Goal: Transaction & Acquisition: Book appointment/travel/reservation

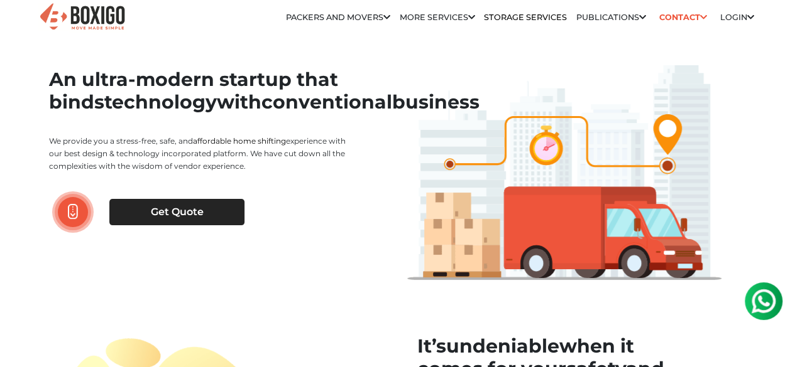
click at [220, 225] on link "Get Quote" at bounding box center [176, 212] width 135 height 26
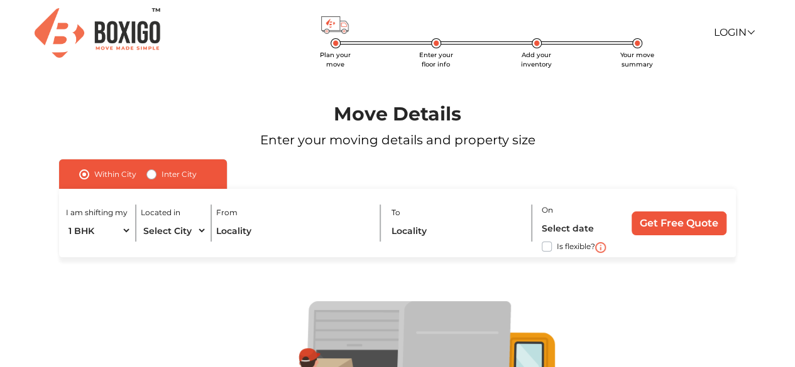
click at [180, 175] on label "Inter City" at bounding box center [178, 174] width 35 height 15
click at [156, 175] on input "Inter City" at bounding box center [151, 173] width 10 height 13
radio input "true"
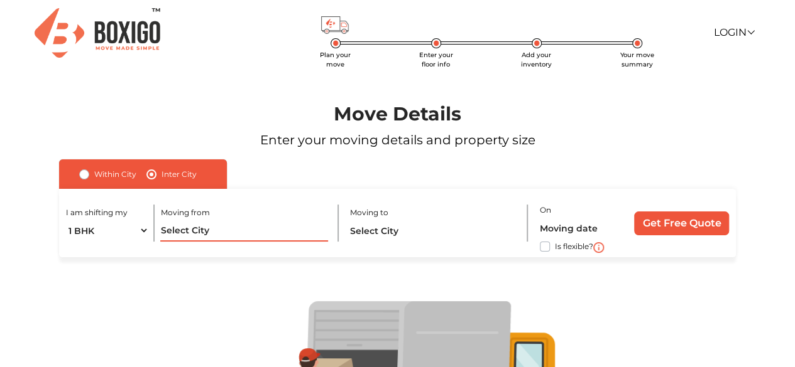
click at [197, 229] on input "text" at bounding box center [243, 231] width 167 height 22
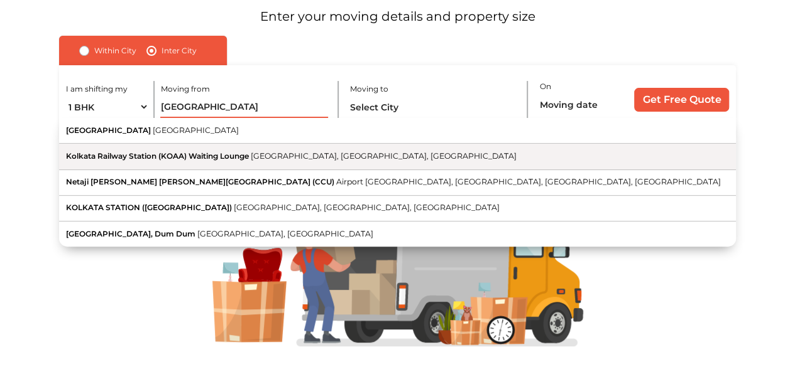
scroll to position [126, 0]
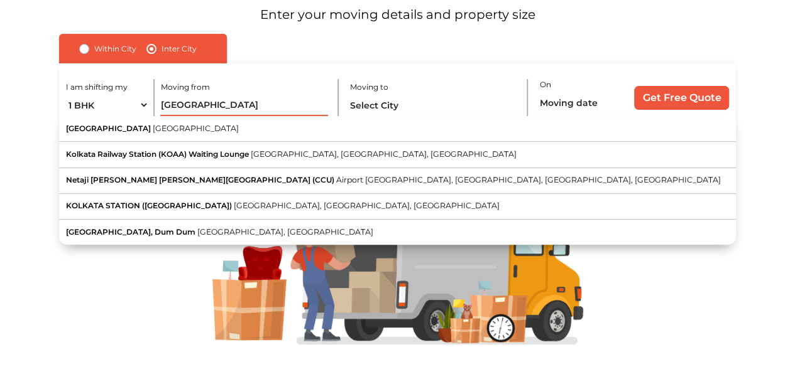
drag, startPoint x: 217, startPoint y: 112, endPoint x: 155, endPoint y: 109, distance: 62.9
click at [155, 109] on div "I am shifting my 1 BHK 2 BHK 3 BHK 3 + BHK FEW ITEMS Moving from Kolkata Kolkat…" at bounding box center [397, 97] width 676 height 68
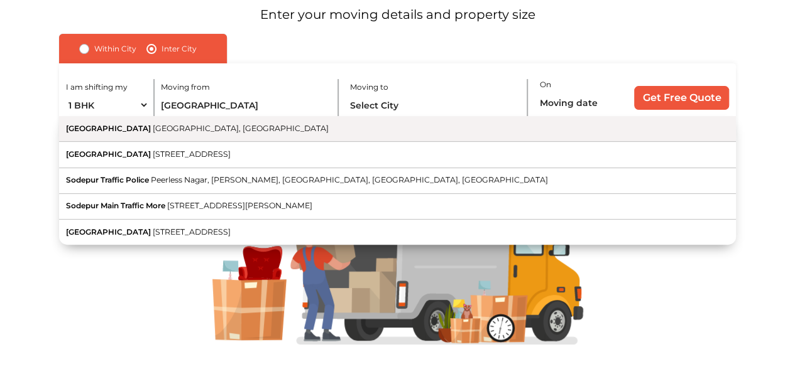
click at [160, 133] on span "Kolkata, West Bengal" at bounding box center [241, 128] width 176 height 9
type input "Sodepur, Kolkata, West Bengal"
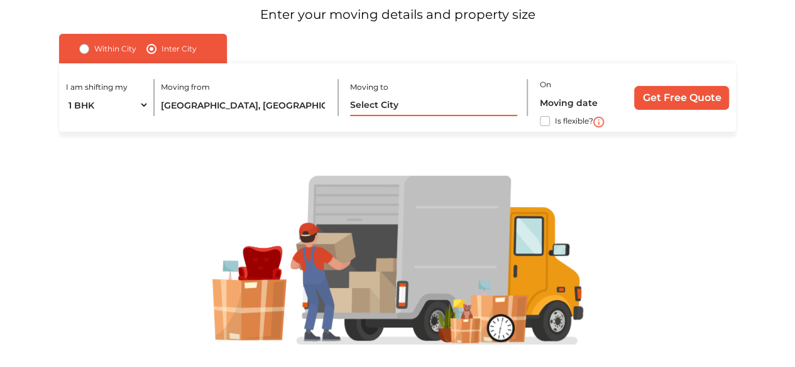
click at [432, 107] on input "text" at bounding box center [433, 105] width 167 height 22
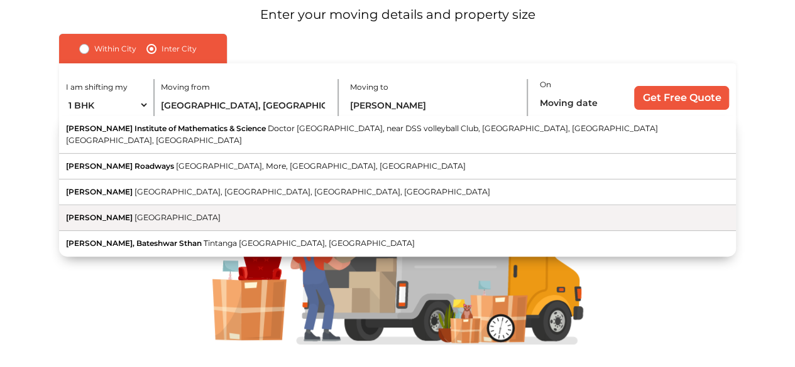
click at [225, 205] on button "Vashisht Himachal Pradesh" at bounding box center [397, 218] width 676 height 26
type input "Vashisht, Himachal Pradesh"
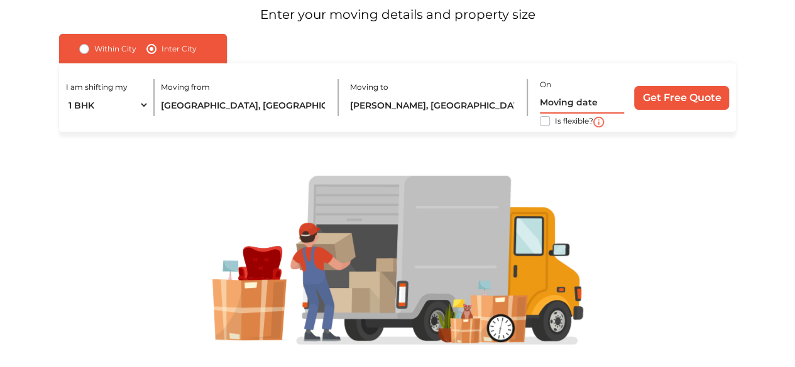
click at [559, 102] on input "text" at bounding box center [582, 103] width 84 height 22
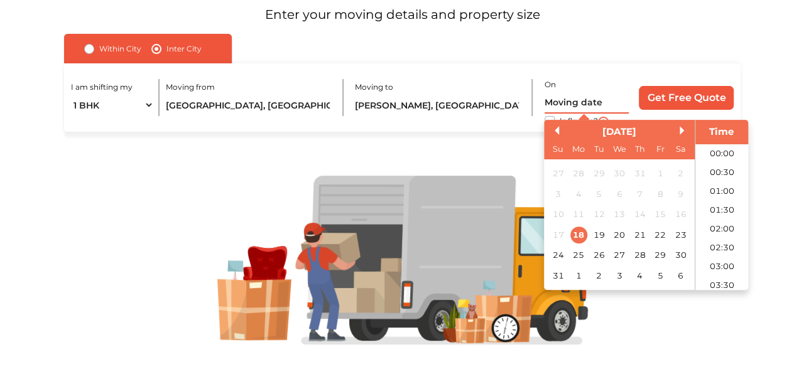
scroll to position [238, 0]
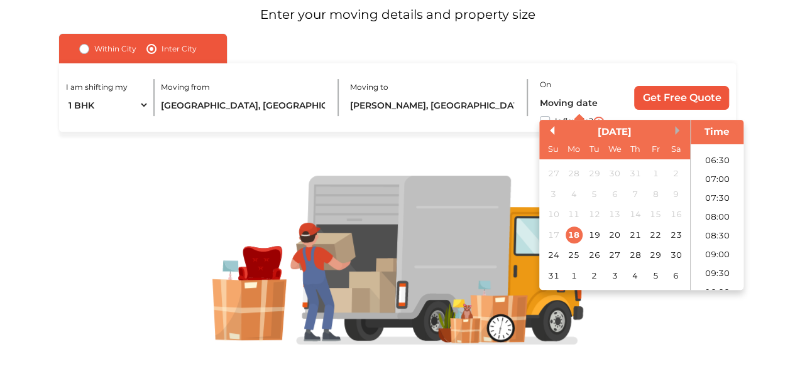
click at [675, 130] on button "Next Month" at bounding box center [679, 130] width 9 height 9
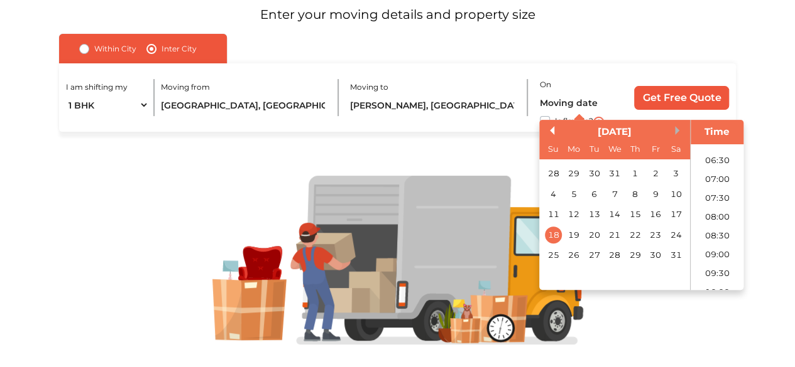
click at [675, 130] on button "Next Month" at bounding box center [679, 130] width 9 height 9
click at [545, 130] on div "Previous Month Next Month February 2026 Su Mo Tu We Th Fr Sa 1 2 3 4 5 6 7 8 9 …" at bounding box center [641, 205] width 204 height 170
click at [550, 129] on button "Previous Month" at bounding box center [549, 130] width 9 height 9
click at [634, 173] on div "1" at bounding box center [634, 174] width 17 height 17
type input "01/01/2026 12:00 AM"
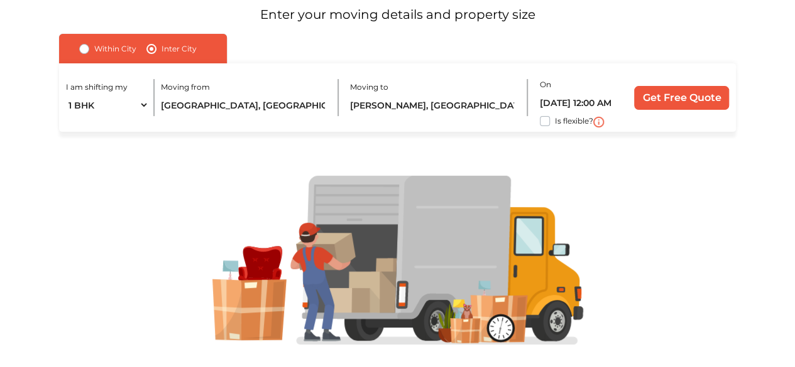
click at [760, 94] on form "Within City Inter City I am shifting my 1 BHK 2 BHK 3 BHK 3 + BHK FEW ITEMS Loc…" at bounding box center [397, 83] width 731 height 98
click at [146, 106] on select "1 BHK 2 BHK 3 BHK 3 + BHK FEW ITEMS" at bounding box center [107, 105] width 83 height 22
select select "2 BHK"
click at [66, 94] on select "1 BHK 2 BHK 3 BHK 3 + BHK FEW ITEMS" at bounding box center [107, 105] width 83 height 22
click at [665, 106] on input "Get Free Quote" at bounding box center [681, 98] width 95 height 24
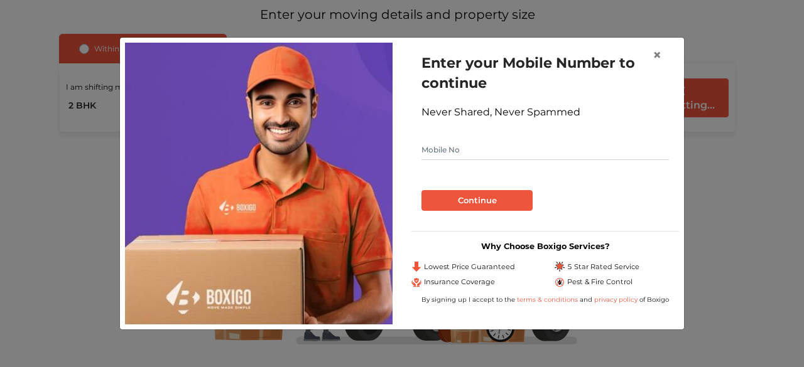
click at [448, 157] on input "text" at bounding box center [544, 150] width 247 height 20
click at [480, 204] on button "Continue" at bounding box center [476, 200] width 111 height 21
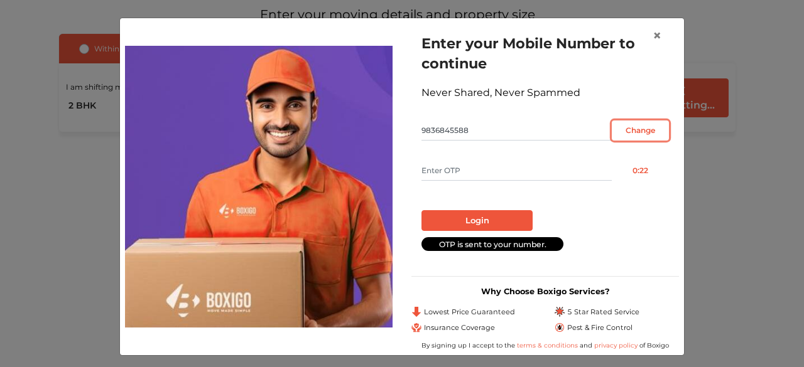
click at [639, 129] on input "Change" at bounding box center [640, 131] width 57 height 20
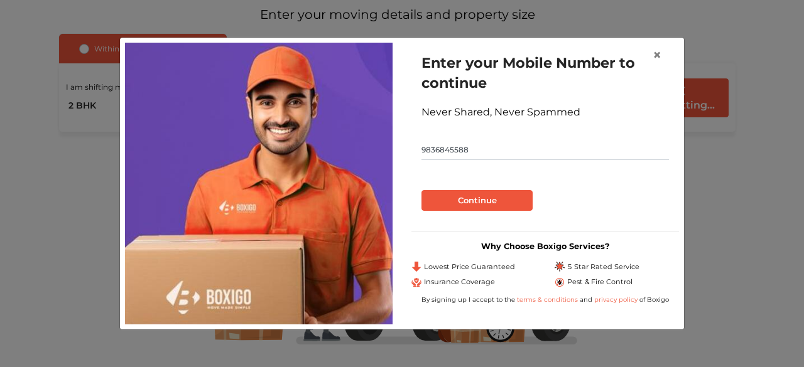
drag, startPoint x: 530, startPoint y: 151, endPoint x: 408, endPoint y: 151, distance: 121.9
click at [408, 151] on div "Enter your Mobile Number to continue Never Shared, Never Spammed 9836845588 Con…" at bounding box center [545, 183] width 286 height 281
type input "8584998914"
click at [483, 197] on button "Continue" at bounding box center [476, 200] width 111 height 21
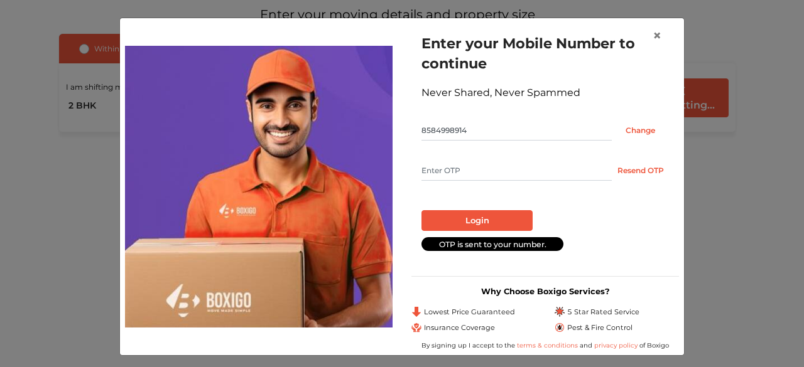
click at [508, 166] on input "text" at bounding box center [516, 171] width 190 height 20
type input "4396"
click at [483, 218] on button "Login" at bounding box center [476, 220] width 111 height 21
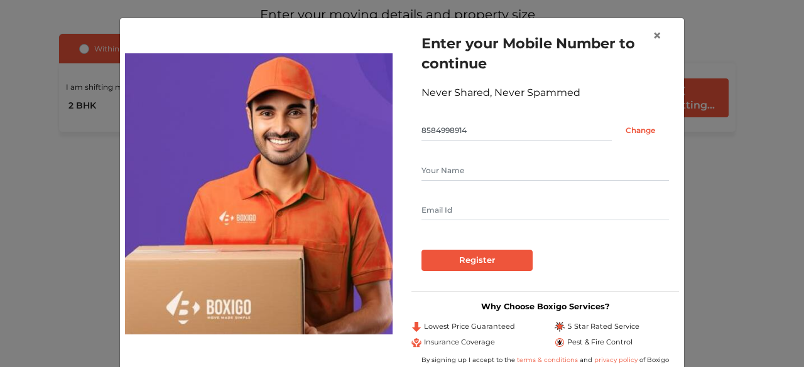
click at [481, 177] on input "text" at bounding box center [544, 171] width 247 height 20
type input "Samik Chaudhury"
click at [445, 205] on input "text" at bounding box center [544, 210] width 247 height 20
type input "samikchaudhury10@gmail.com"
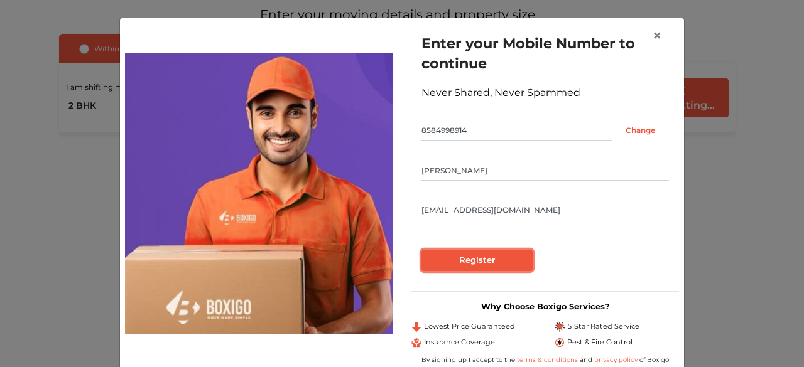
click at [477, 259] on input "Register" at bounding box center [476, 260] width 111 height 21
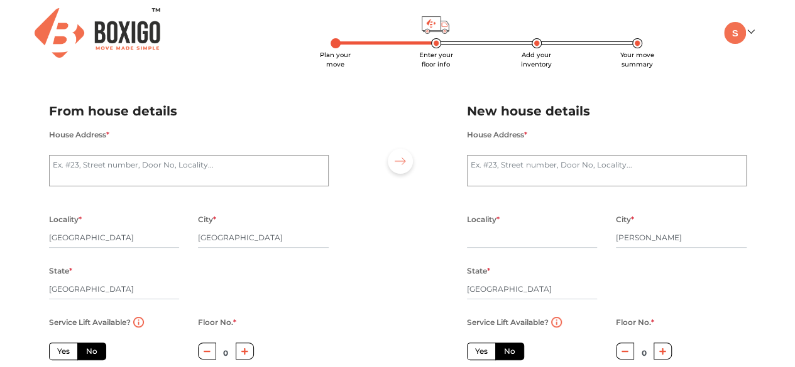
click at [143, 38] on img at bounding box center [98, 33] width 126 height 50
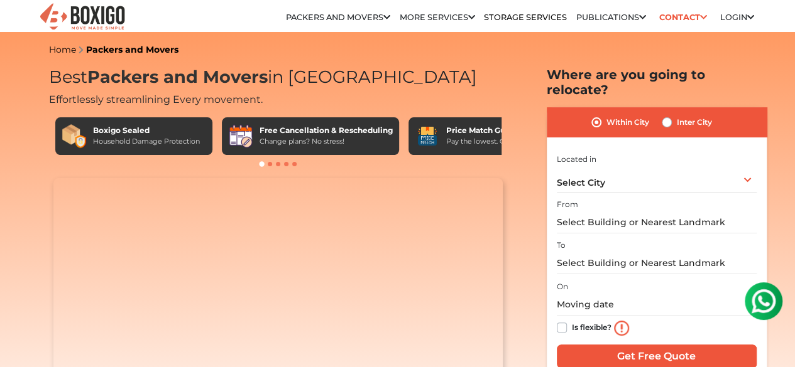
click at [269, 166] on span at bounding box center [270, 164] width 4 height 4
drag, startPoint x: 367, startPoint y: 154, endPoint x: 299, endPoint y: 151, distance: 67.9
click at [299, 151] on div "Boxigo Sealed Household Damage Protection Free Cancellation & Rescheduling Chan…" at bounding box center [278, 136] width 446 height 38
click at [440, 99] on h2 "Effortlessly streamlining Every movement." at bounding box center [278, 98] width 459 height 15
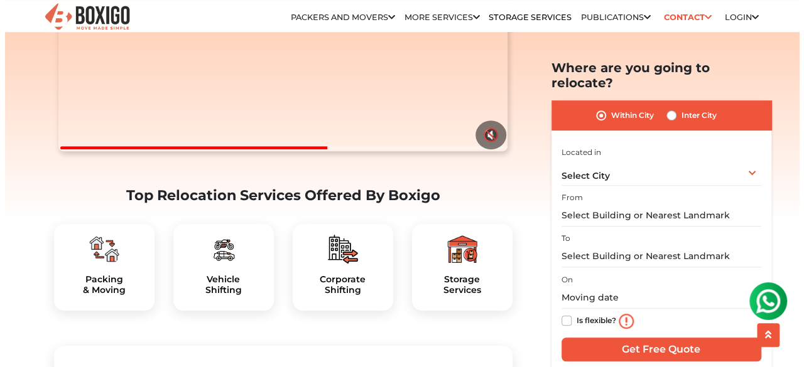
scroll to position [314, 0]
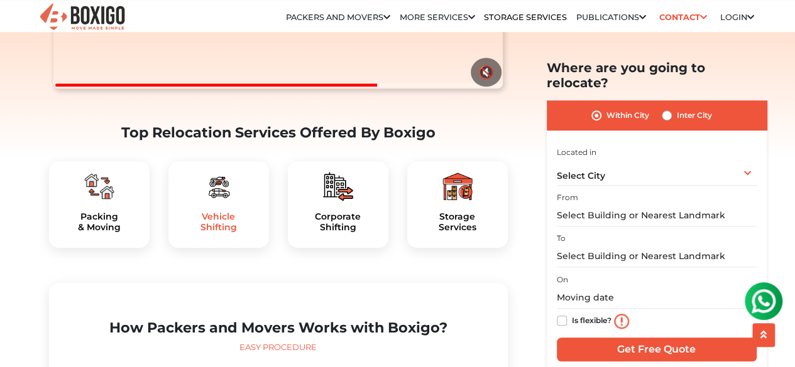
click at [214, 233] on h5 "Vehicle Shifting" at bounding box center [218, 222] width 80 height 21
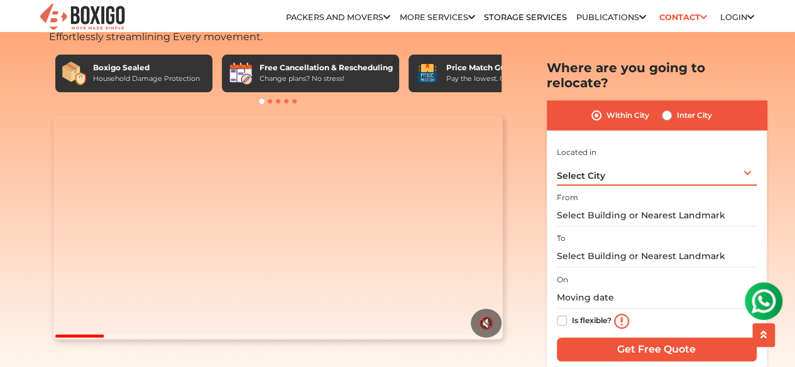
click at [700, 162] on div "Select City Select City Bangalore Bengaluru Bhopal Bhubaneswar Chennai Coimbato…" at bounding box center [657, 172] width 200 height 26
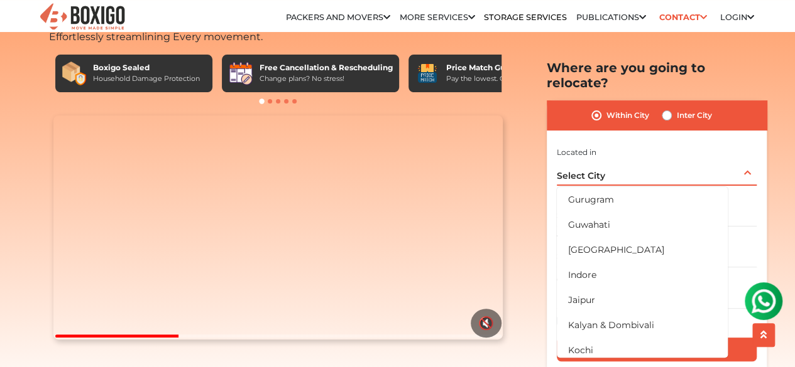
scroll to position [314, 0]
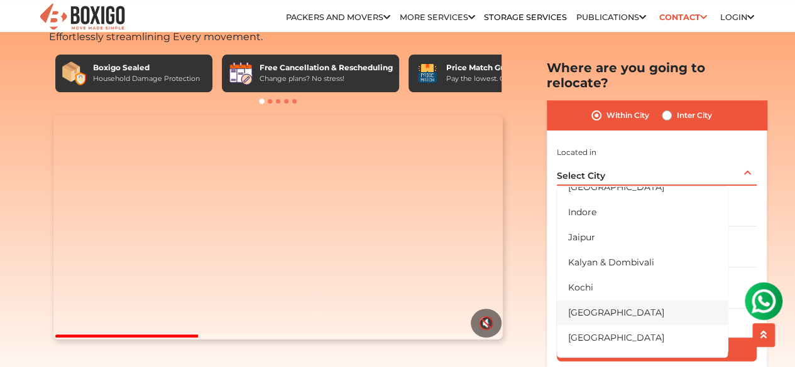
click at [629, 300] on li "[GEOGRAPHIC_DATA]" at bounding box center [642, 312] width 171 height 25
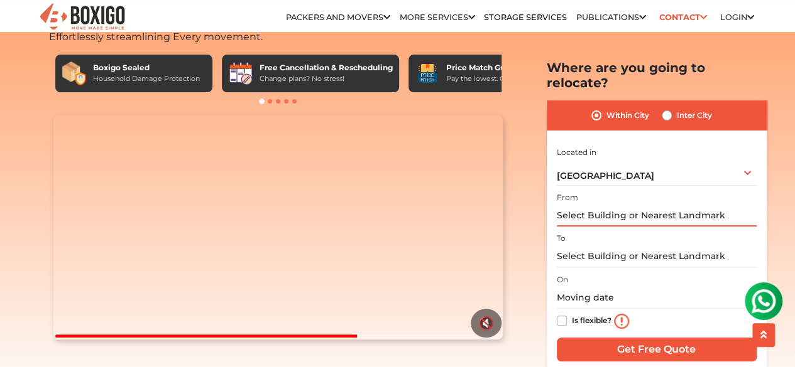
click at [651, 205] on input "text" at bounding box center [657, 216] width 200 height 22
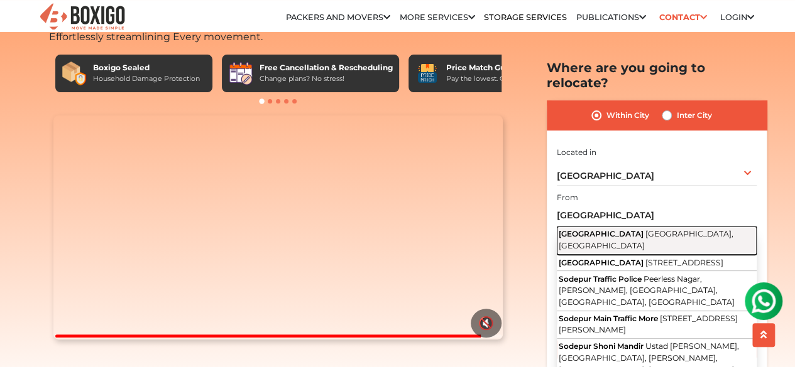
click at [646, 229] on span "[GEOGRAPHIC_DATA], [GEOGRAPHIC_DATA]" at bounding box center [645, 239] width 175 height 21
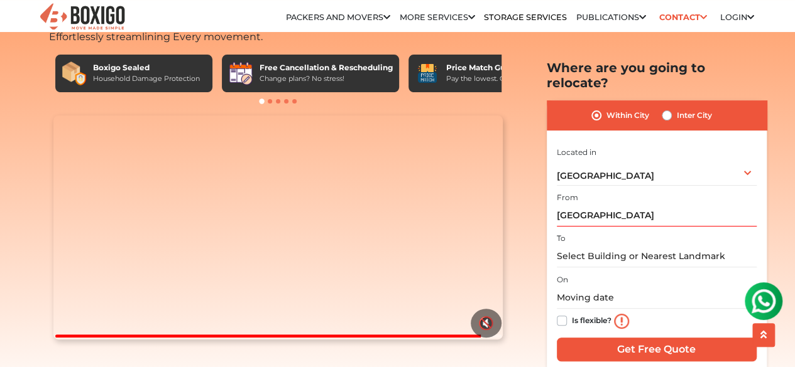
type input "[GEOGRAPHIC_DATA], [GEOGRAPHIC_DATA], [GEOGRAPHIC_DATA]"
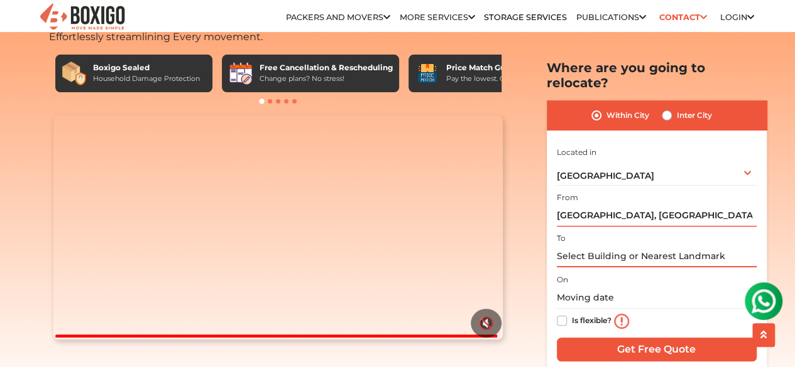
click at [638, 246] on input "text" at bounding box center [657, 257] width 200 height 22
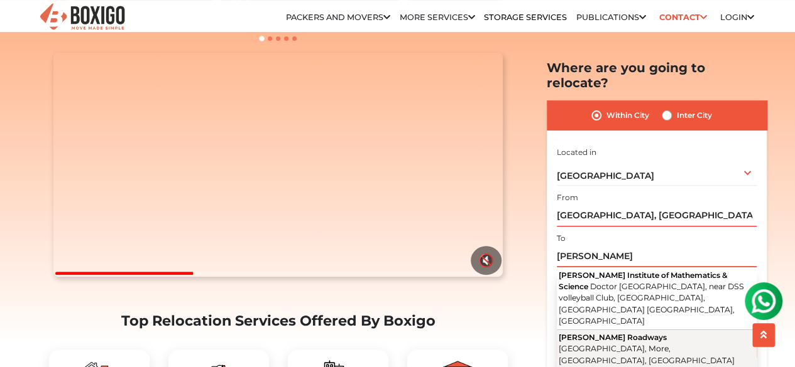
scroll to position [188, 0]
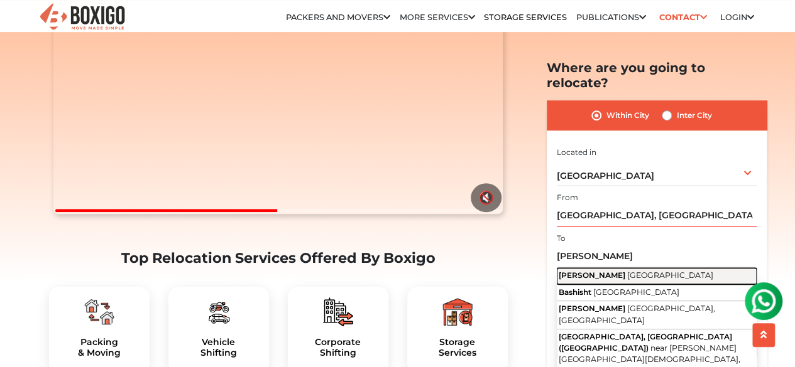
click at [631, 271] on span "Himachal Pradesh" at bounding box center [670, 275] width 86 height 9
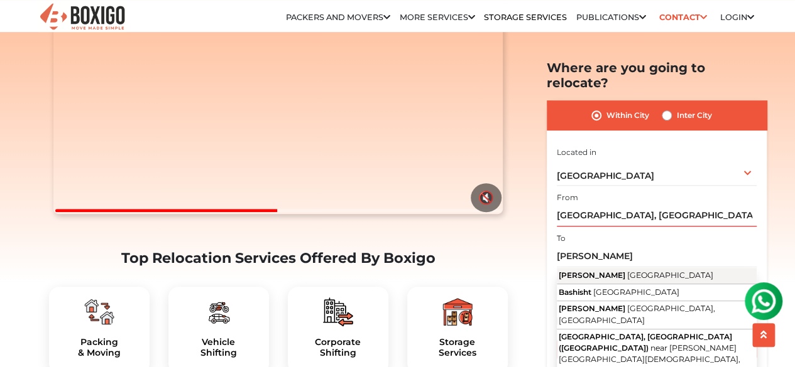
type input "Vashisht, Himachal Pradesh"
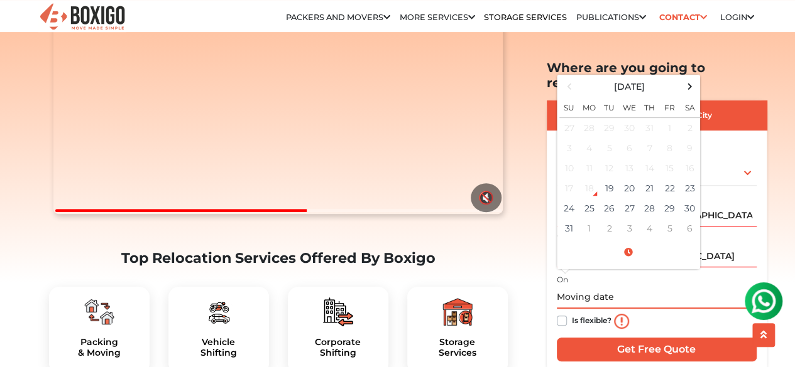
click at [612, 287] on input "text" at bounding box center [657, 298] width 200 height 22
click at [695, 78] on span at bounding box center [689, 86] width 17 height 17
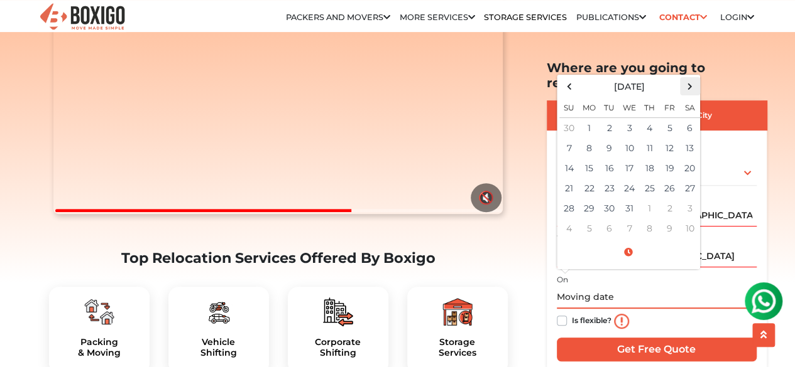
click at [695, 78] on span at bounding box center [689, 86] width 17 height 17
click at [647, 118] on td "1" at bounding box center [649, 128] width 20 height 21
type input "01/01/2026 12:00 AM"
click at [667, 287] on input "01/01/2026 12:00 AM" at bounding box center [657, 298] width 200 height 22
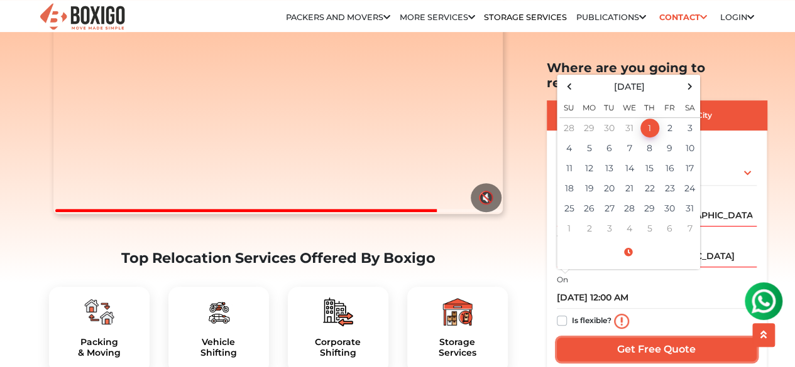
click at [656, 338] on input "Get Free Quote" at bounding box center [657, 350] width 200 height 24
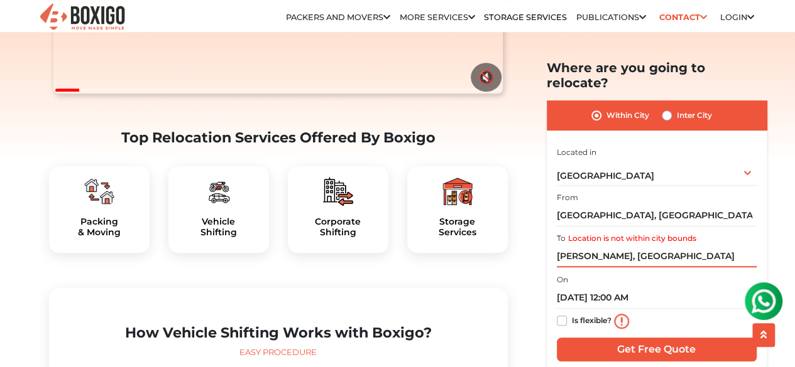
scroll to position [314, 0]
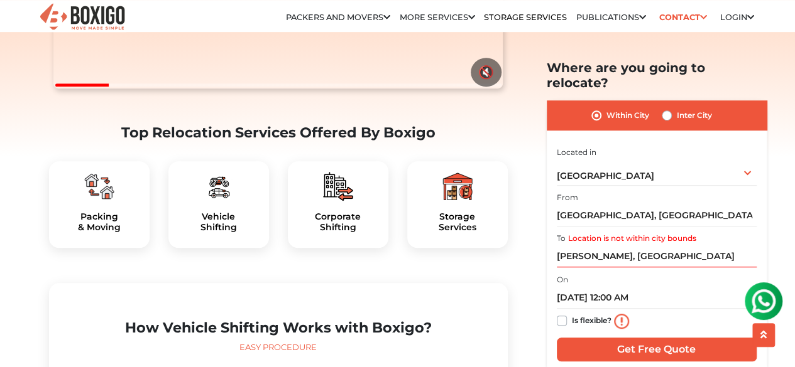
click at [676, 108] on label "Inter City" at bounding box center [693, 115] width 35 height 15
click at [667, 108] on input "Inter City" at bounding box center [666, 114] width 10 height 13
radio input "true"
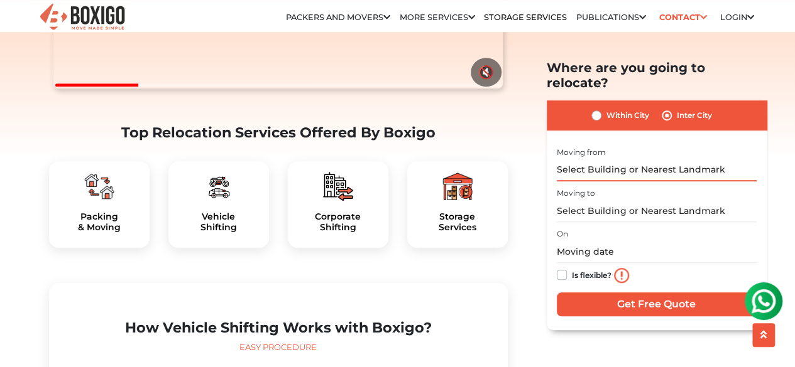
click at [648, 159] on input "text" at bounding box center [657, 170] width 200 height 22
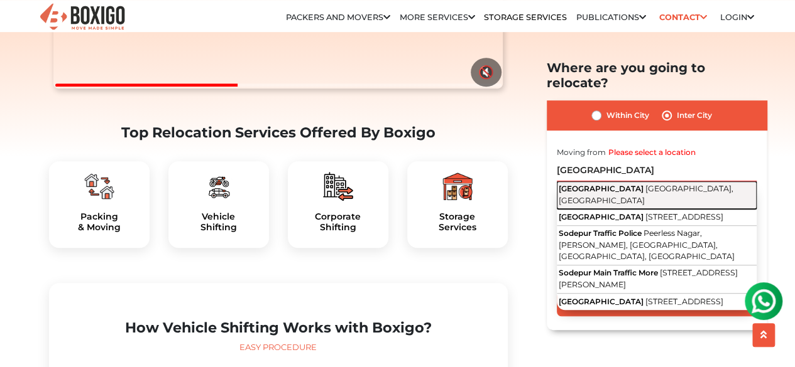
click at [637, 184] on span "Kolkata, West Bengal" at bounding box center [645, 194] width 175 height 21
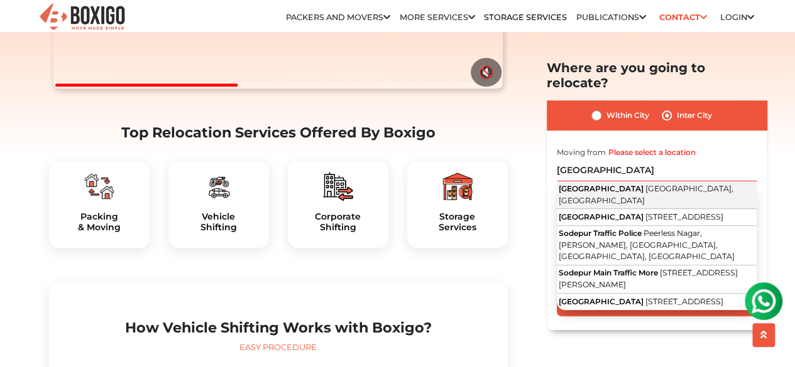
type input "Sodepur, Kolkata, West Bengal"
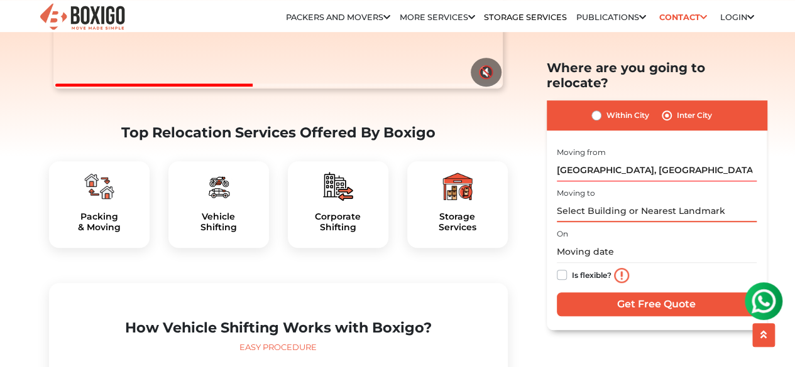
click at [633, 200] on input "text" at bounding box center [657, 211] width 200 height 22
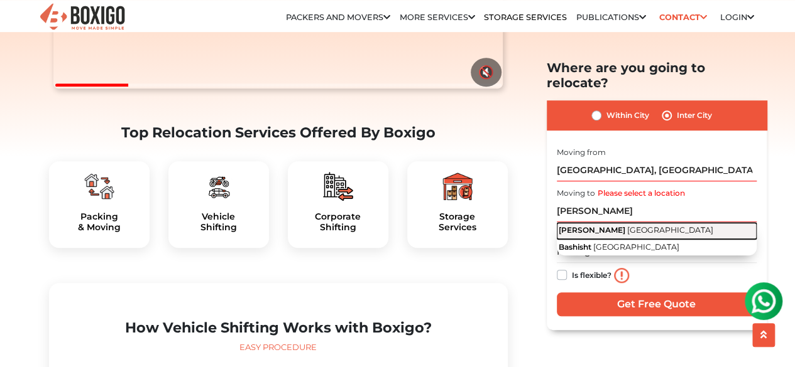
click at [634, 225] on span "Himachal Pradesh" at bounding box center [670, 229] width 86 height 9
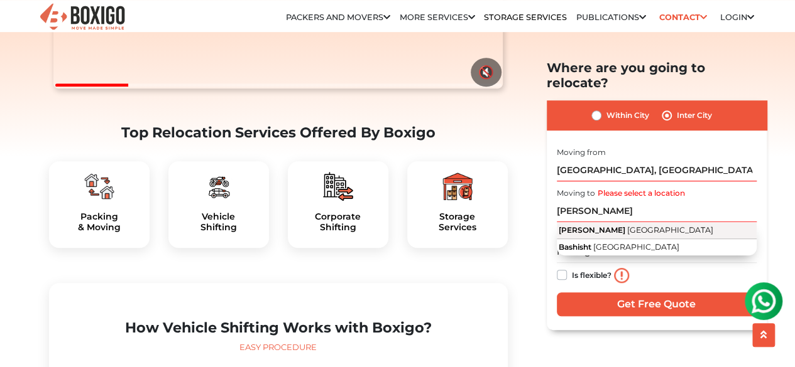
type input "Vashisht, Himachal Pradesh"
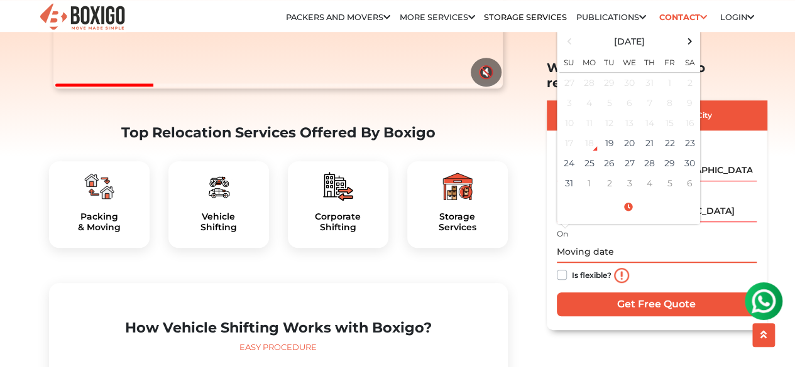
click at [585, 241] on input "text" at bounding box center [657, 252] width 200 height 22
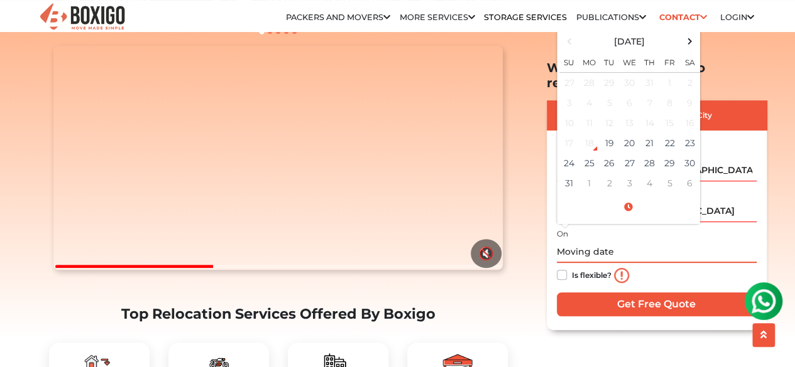
scroll to position [0, 0]
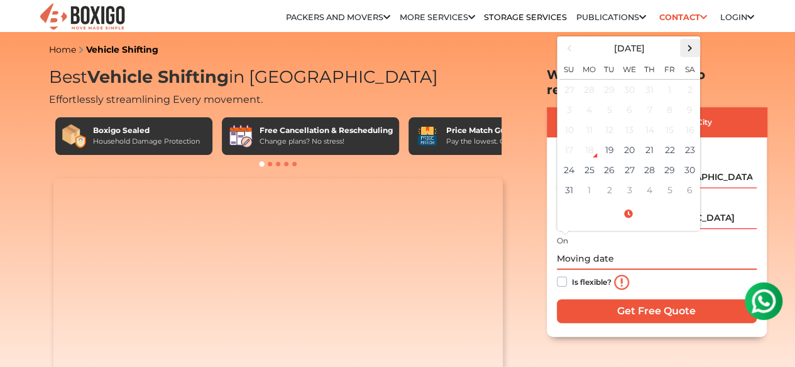
click at [690, 41] on span at bounding box center [689, 48] width 17 height 17
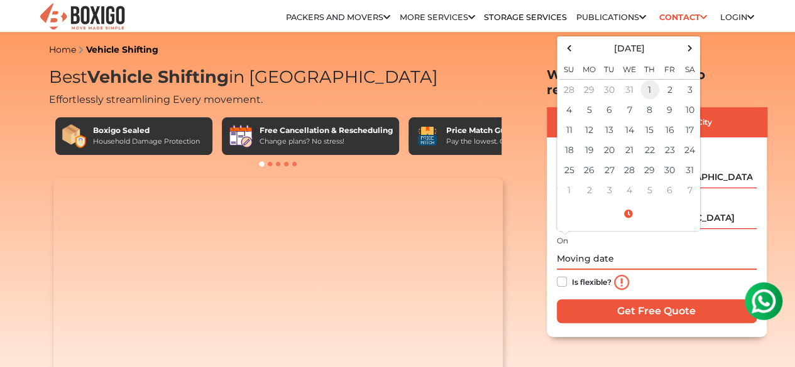
click at [647, 82] on td "1" at bounding box center [649, 90] width 20 height 21
type input "01/01/2026 12:00 AM"
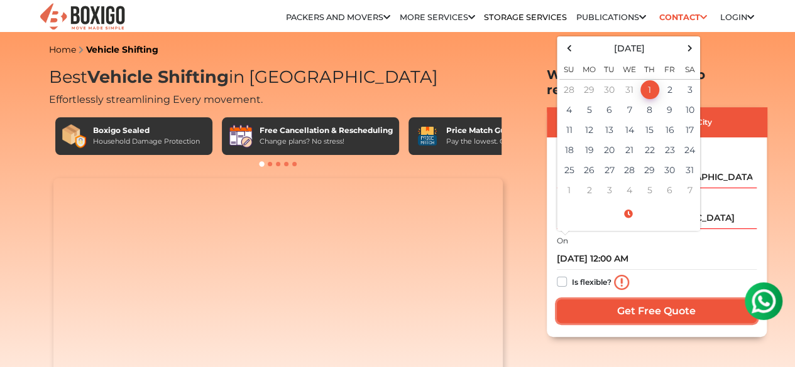
click at [682, 303] on input "Get Free Quote" at bounding box center [657, 312] width 200 height 24
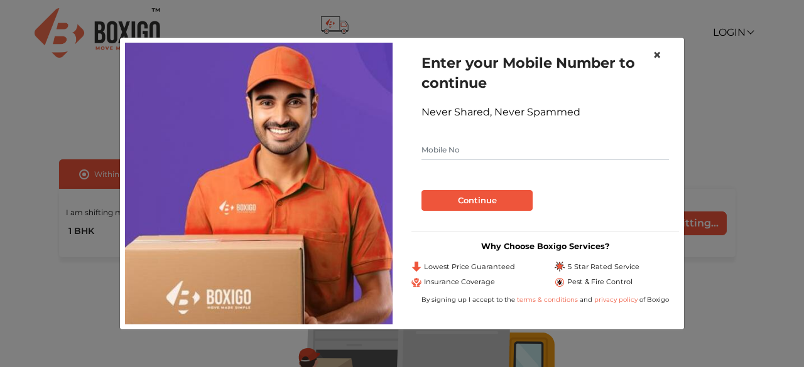
click at [654, 53] on span "×" at bounding box center [657, 55] width 9 height 18
